Goal: Navigation & Orientation: Find specific page/section

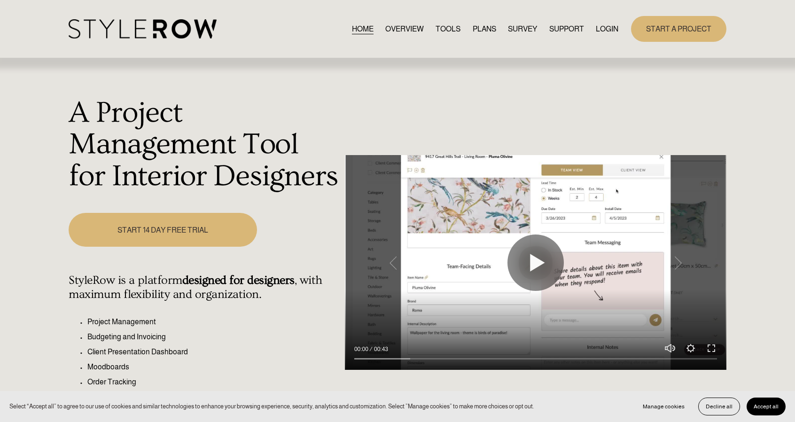
click at [605, 28] on link "LOGIN" at bounding box center [607, 29] width 23 height 13
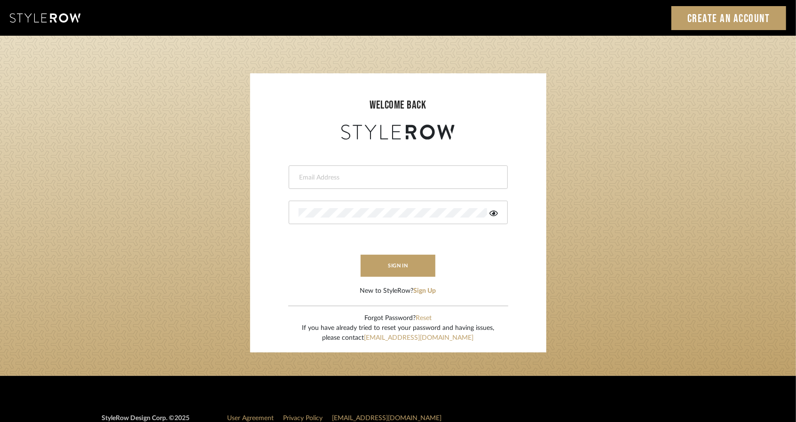
click at [304, 176] on input "email" at bounding box center [397, 177] width 197 height 9
type input "[DOMAIN_NAME][EMAIL_ADDRESS][DOMAIN_NAME]"
click at [379, 256] on button "sign in" at bounding box center [398, 266] width 75 height 22
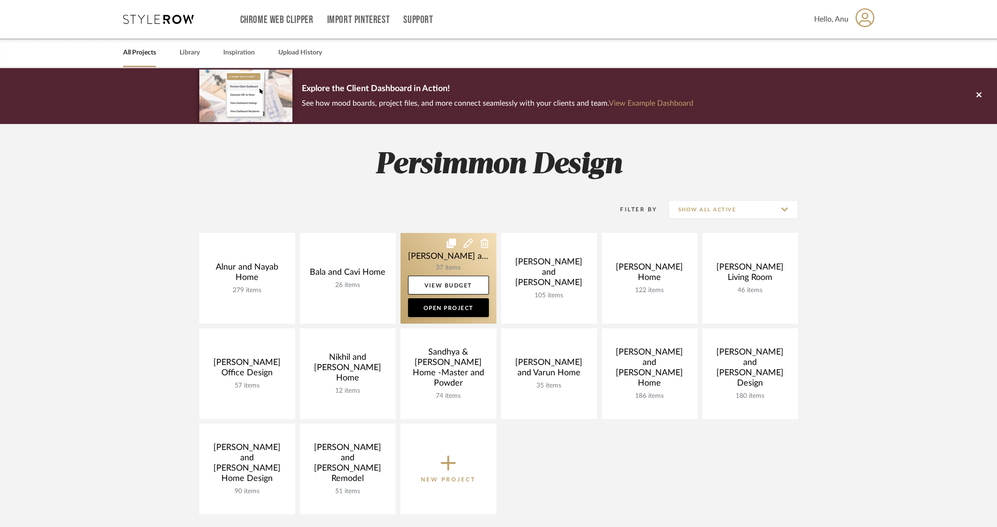
click at [435, 248] on link at bounding box center [449, 278] width 96 height 91
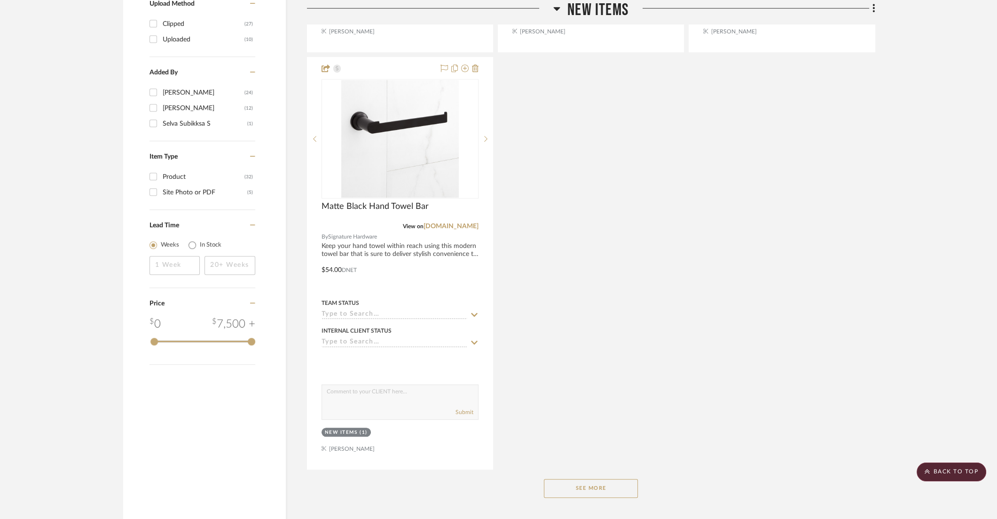
scroll to position [1293, 0]
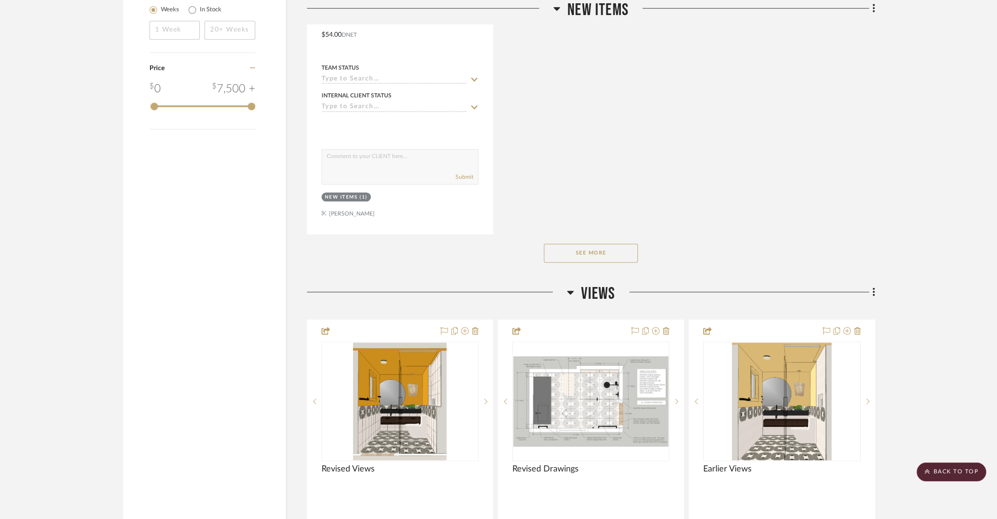
click at [600, 252] on button "See More" at bounding box center [591, 253] width 94 height 19
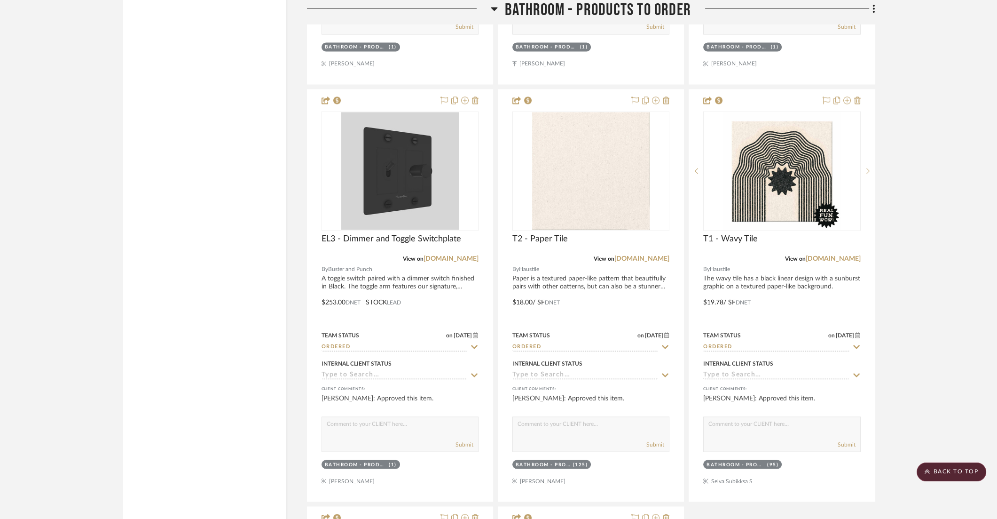
scroll to position [2821, 0]
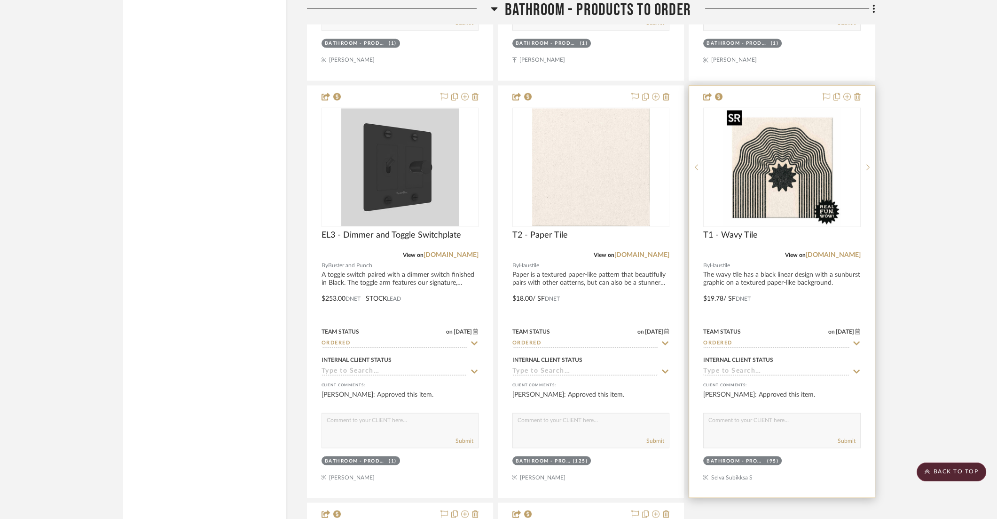
click at [760, 166] on img "0" at bounding box center [782, 167] width 118 height 118
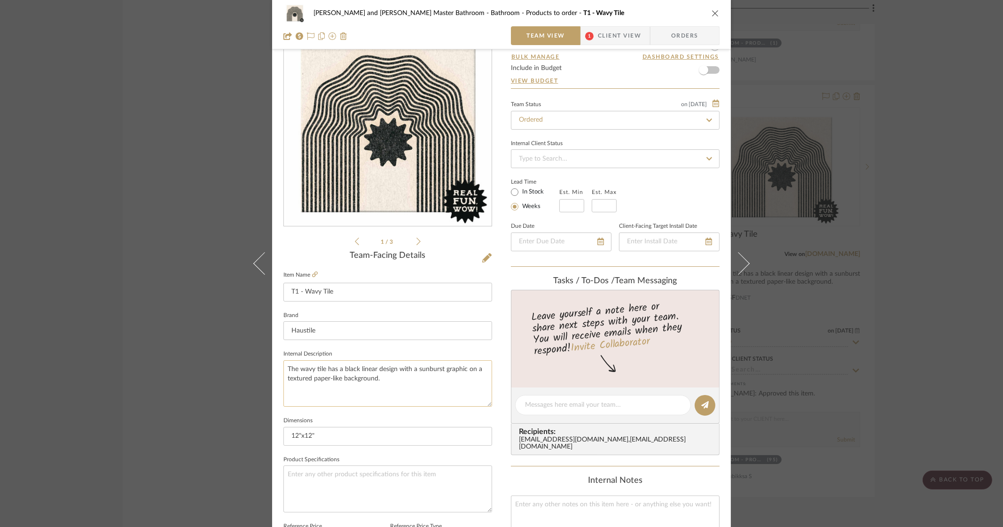
scroll to position [0, 0]
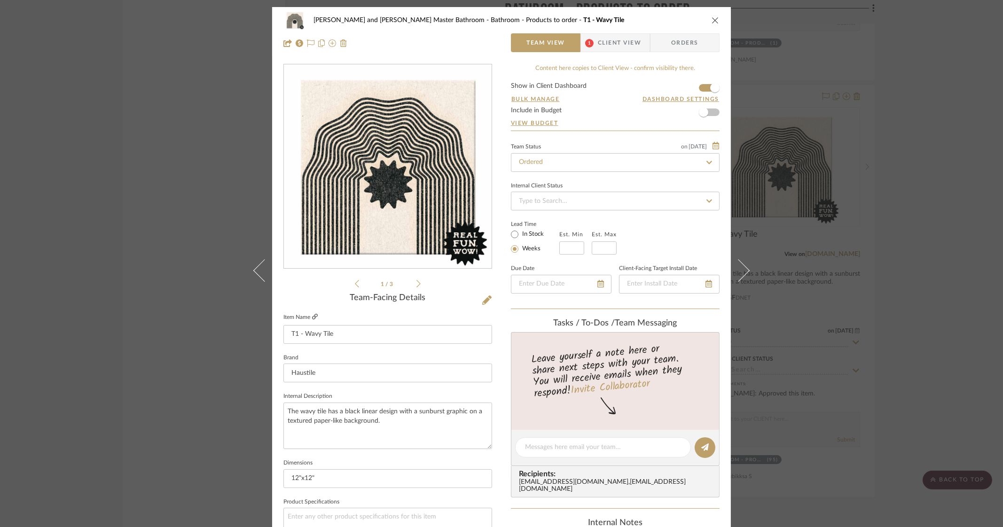
click at [313, 314] on icon at bounding box center [315, 317] width 6 height 6
